Goal: Navigation & Orientation: Find specific page/section

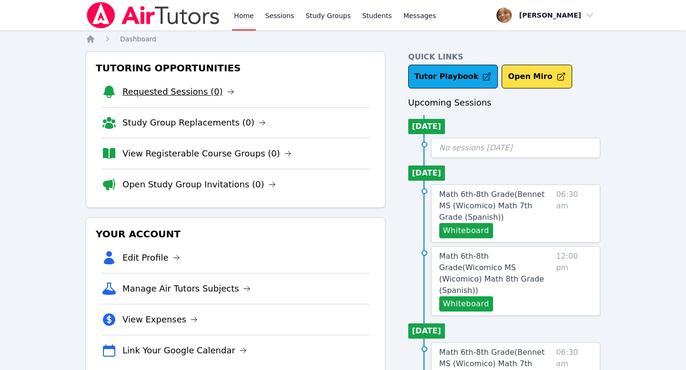
click at [190, 92] on link "Requested Sessions (0)" at bounding box center [178, 91] width 112 height 13
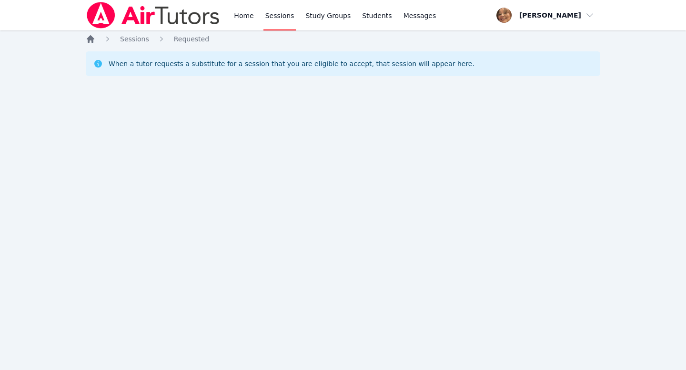
click at [87, 40] on icon "Breadcrumb" at bounding box center [91, 39] width 10 height 10
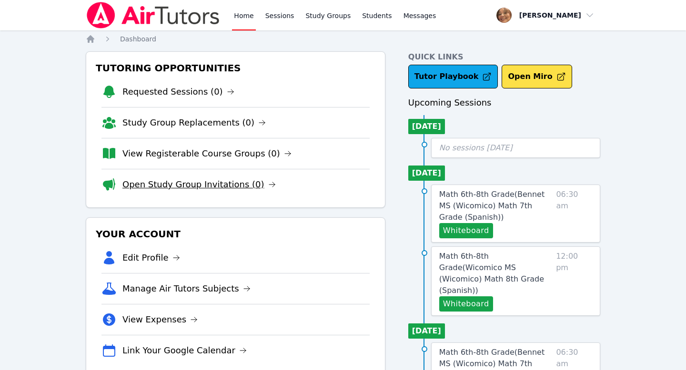
click at [207, 187] on link "Open Study Group Invitations (0)" at bounding box center [198, 184] width 153 height 13
